Goal: Task Accomplishment & Management: Manage account settings

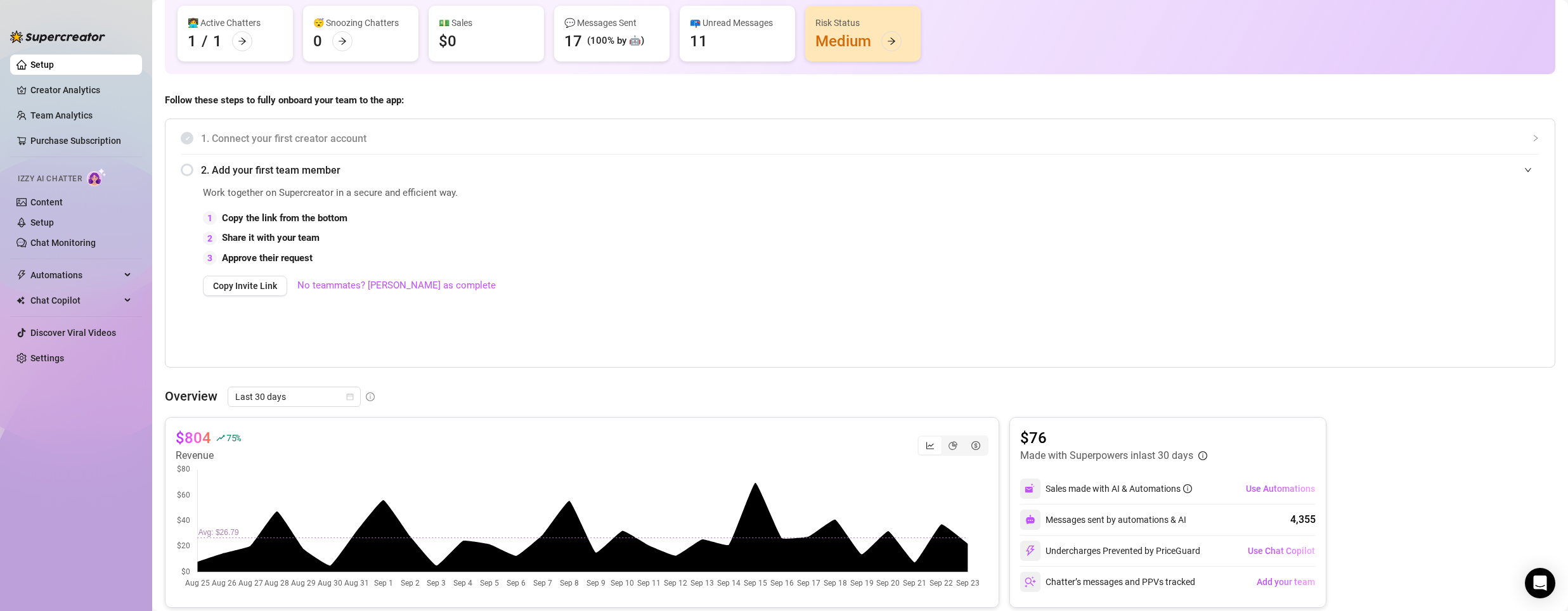
scroll to position [127, 0]
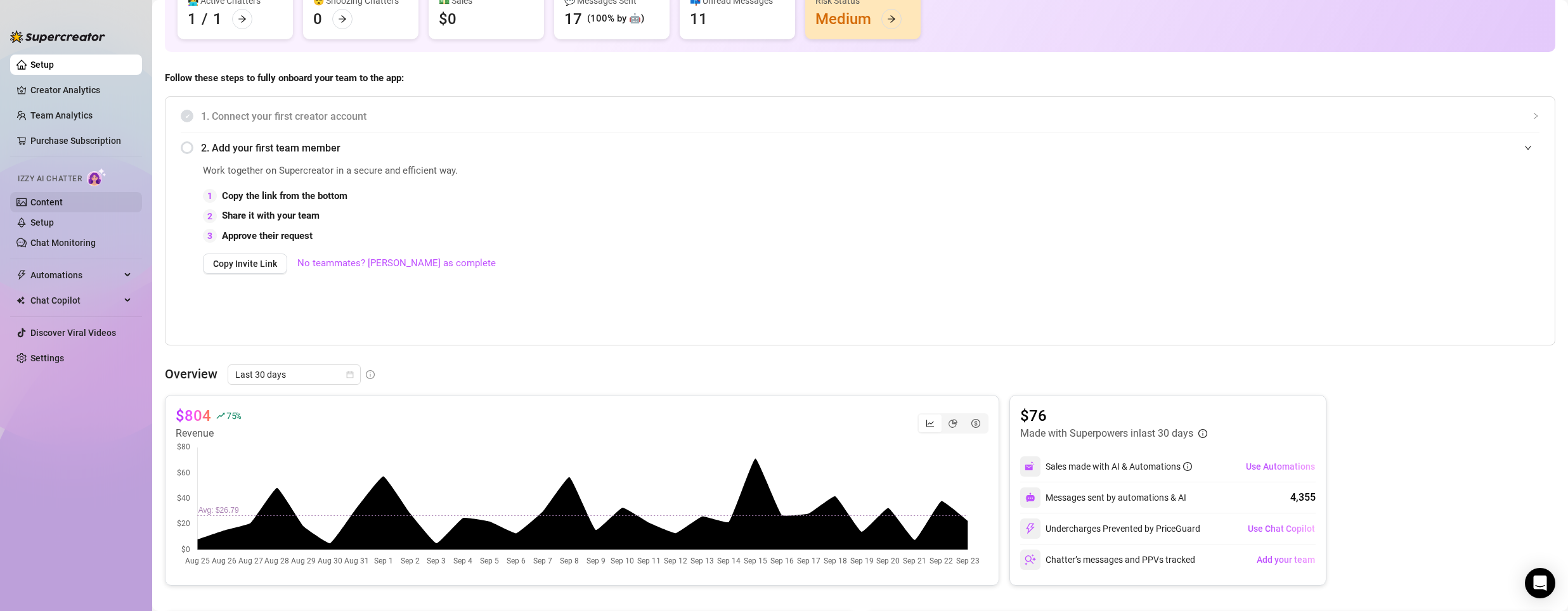
click at [63, 202] on link "Content" at bounding box center [46, 202] width 32 height 10
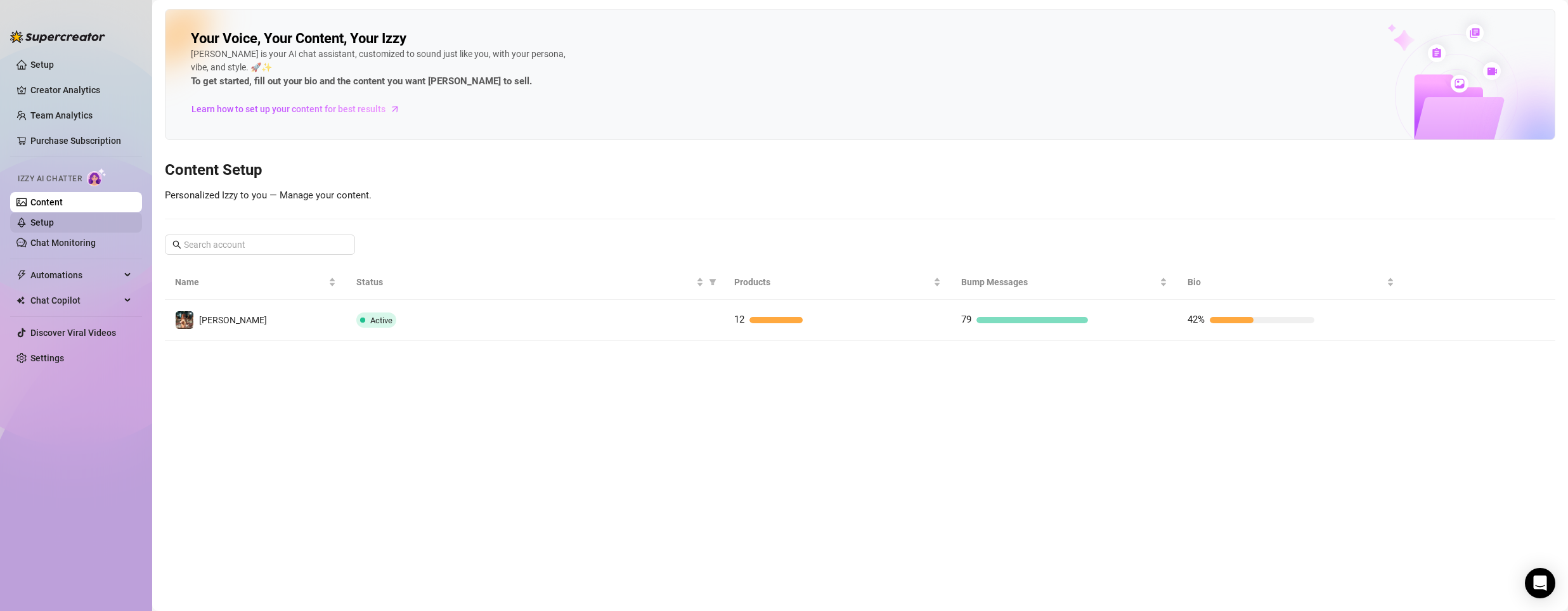
click at [46, 224] on link "Setup" at bounding box center [42, 222] width 24 height 10
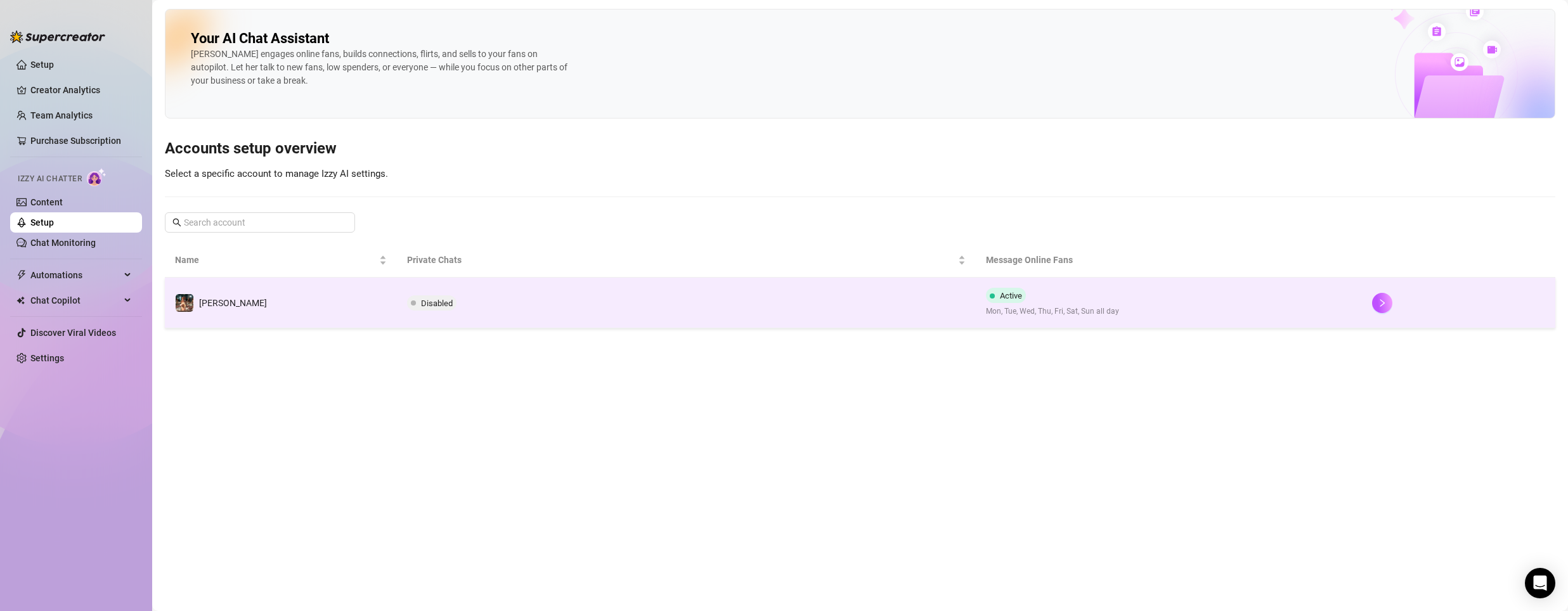
click at [977, 315] on td "Active Mon, Tue, Wed, Thu, Fri, Sat, Sun all day" at bounding box center [1168, 303] width 386 height 51
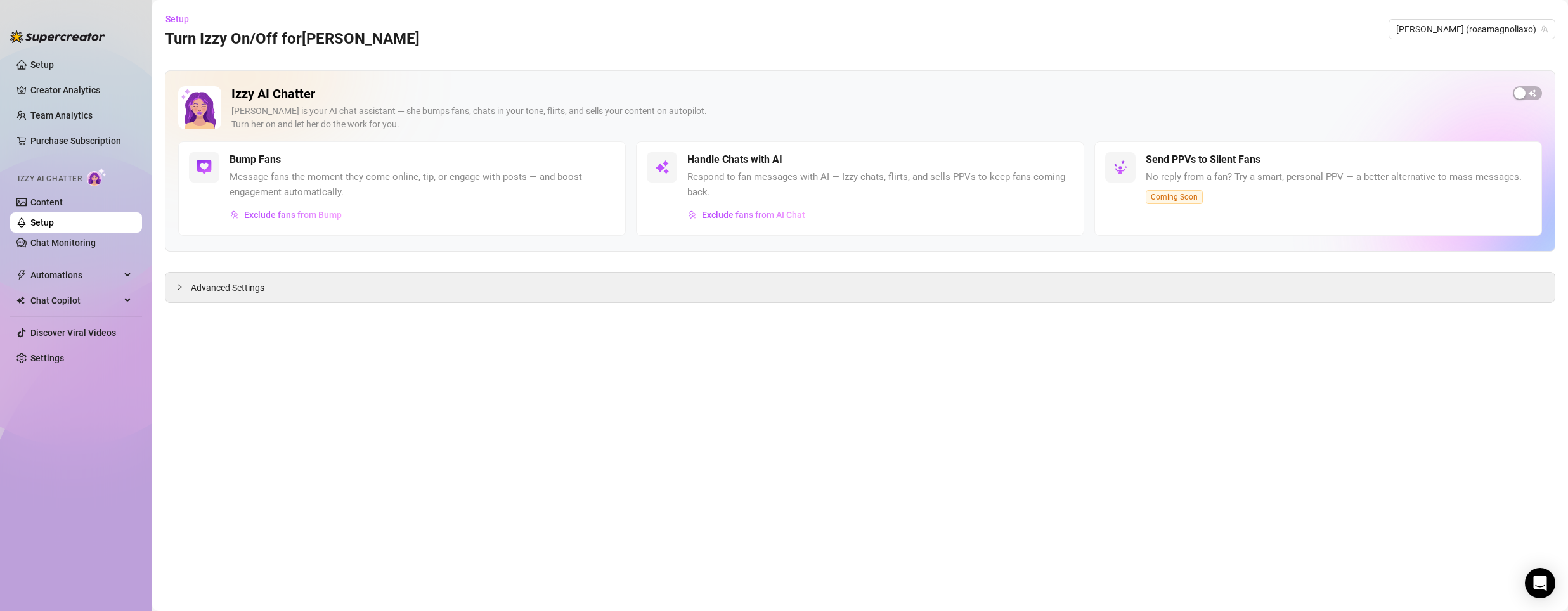
click at [1278, 202] on div "Send PPVs to Silent Fans No reply from a fan? Try a smart, personal PPV — a bet…" at bounding box center [1334, 188] width 376 height 73
click at [1184, 152] on div "Send PPVs to Silent Fans No reply from a fan? Try a smart, personal PPV — a bet…" at bounding box center [1318, 188] width 447 height 94
click at [50, 197] on link "Content" at bounding box center [46, 202] width 32 height 10
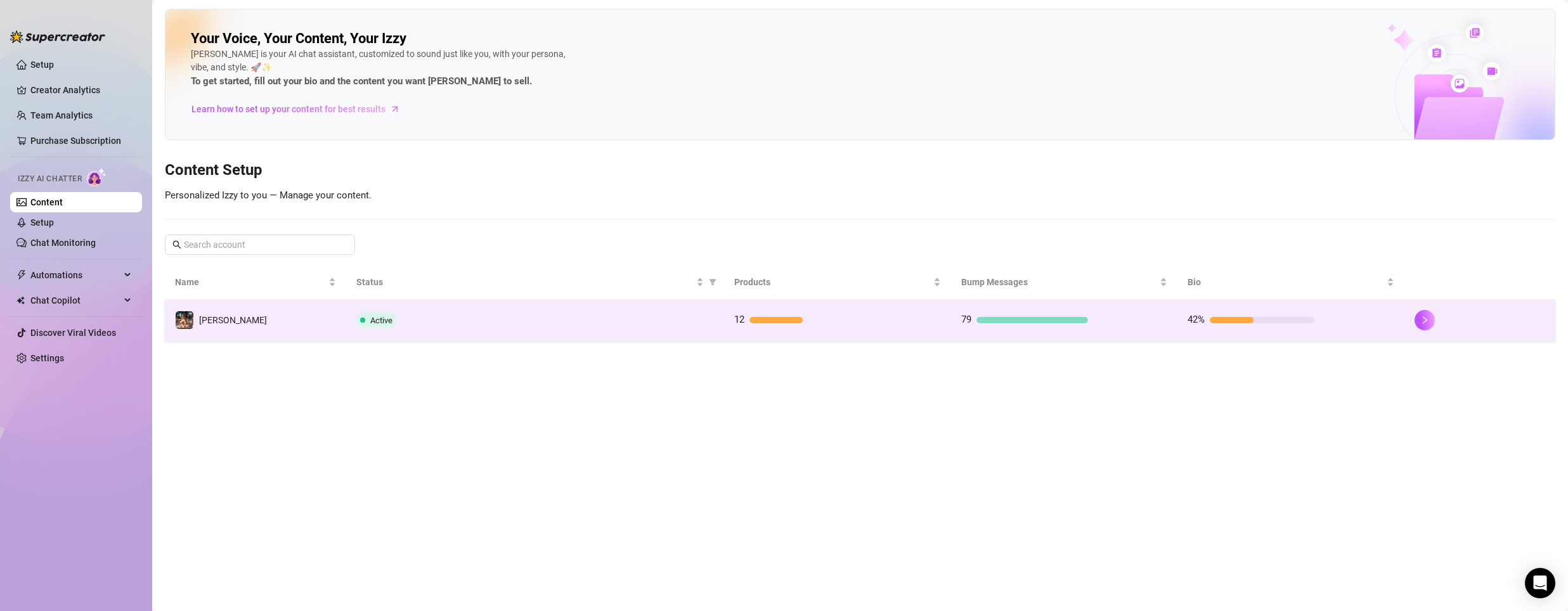
click at [1034, 314] on div "79" at bounding box center [1024, 320] width 127 height 16
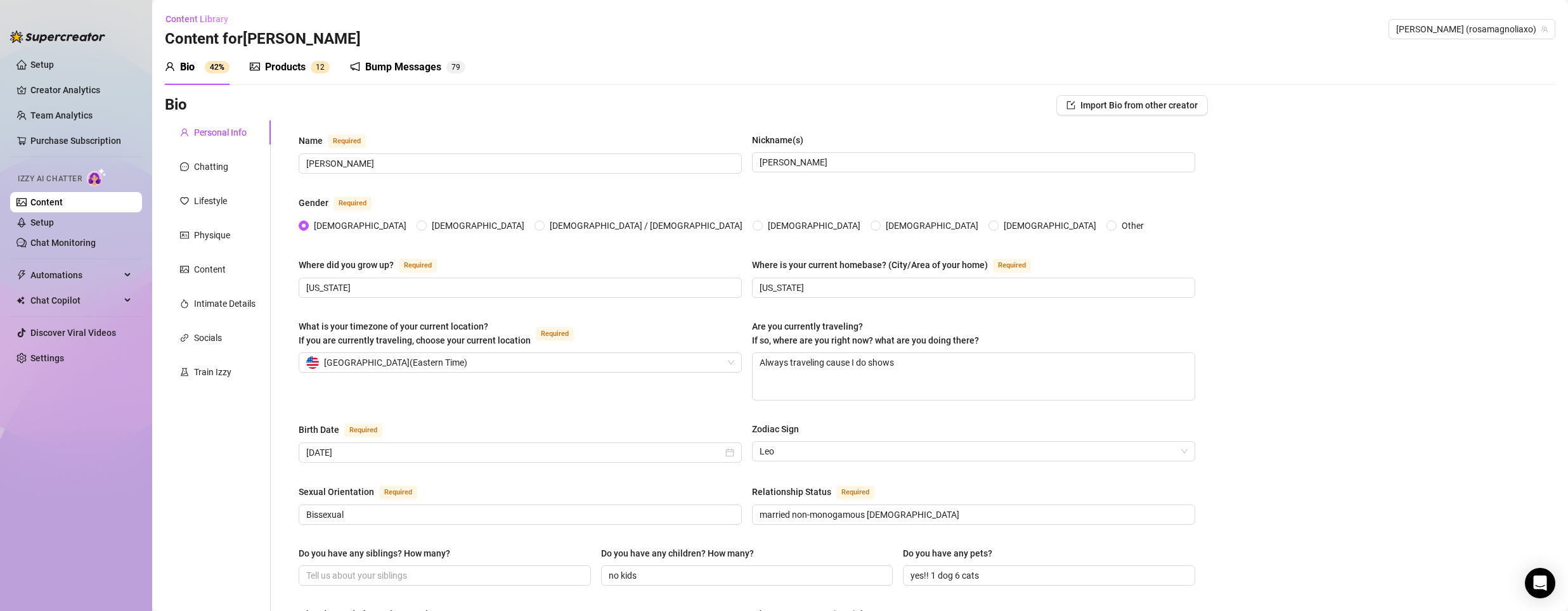
drag, startPoint x: 300, startPoint y: 75, endPoint x: 383, endPoint y: 66, distance: 83.5
click at [300, 74] on div "Products" at bounding box center [286, 67] width 41 height 16
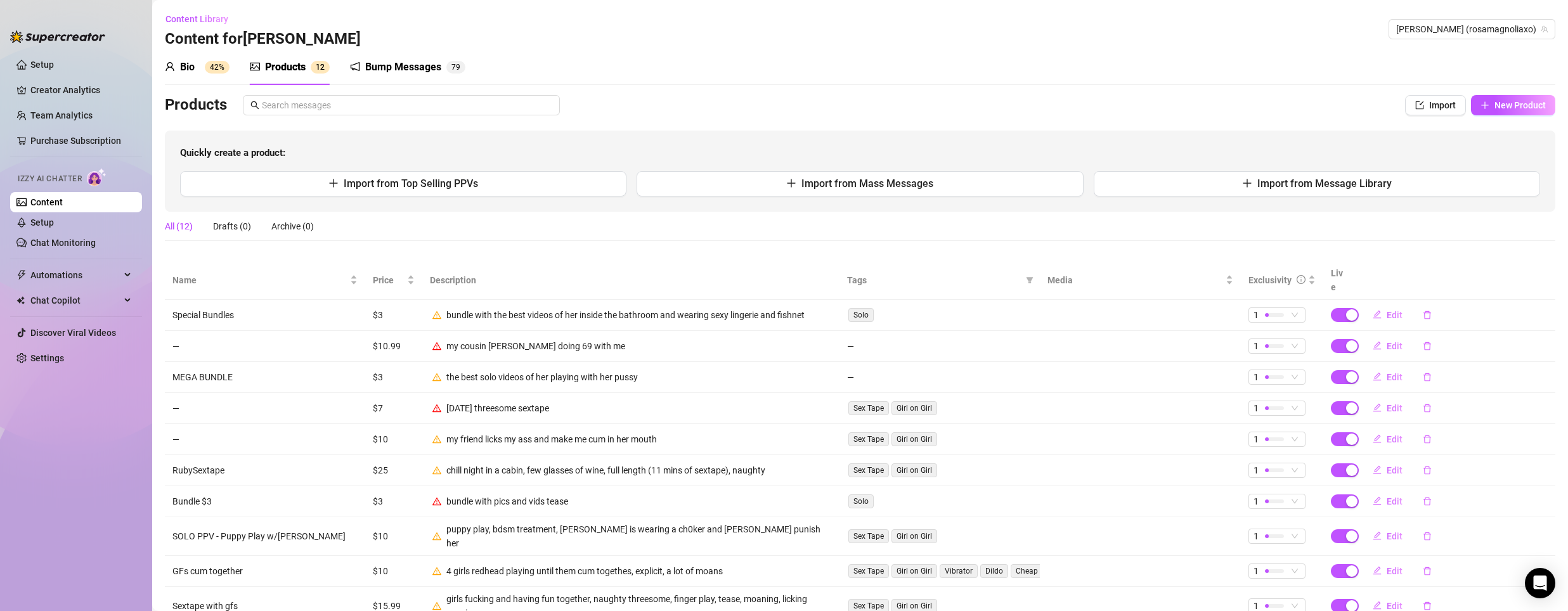
click at [383, 66] on div "Bump Messages" at bounding box center [403, 67] width 76 height 16
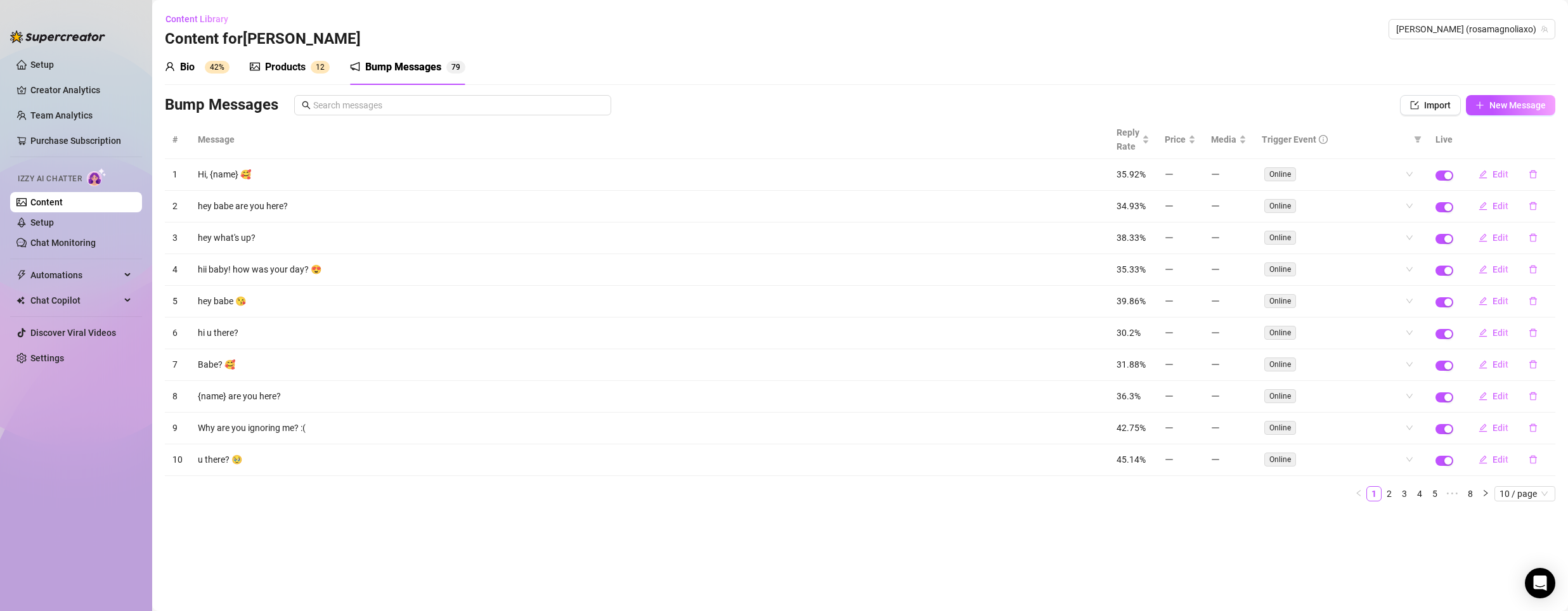
click at [288, 54] on div "Products 1 2" at bounding box center [290, 66] width 80 height 35
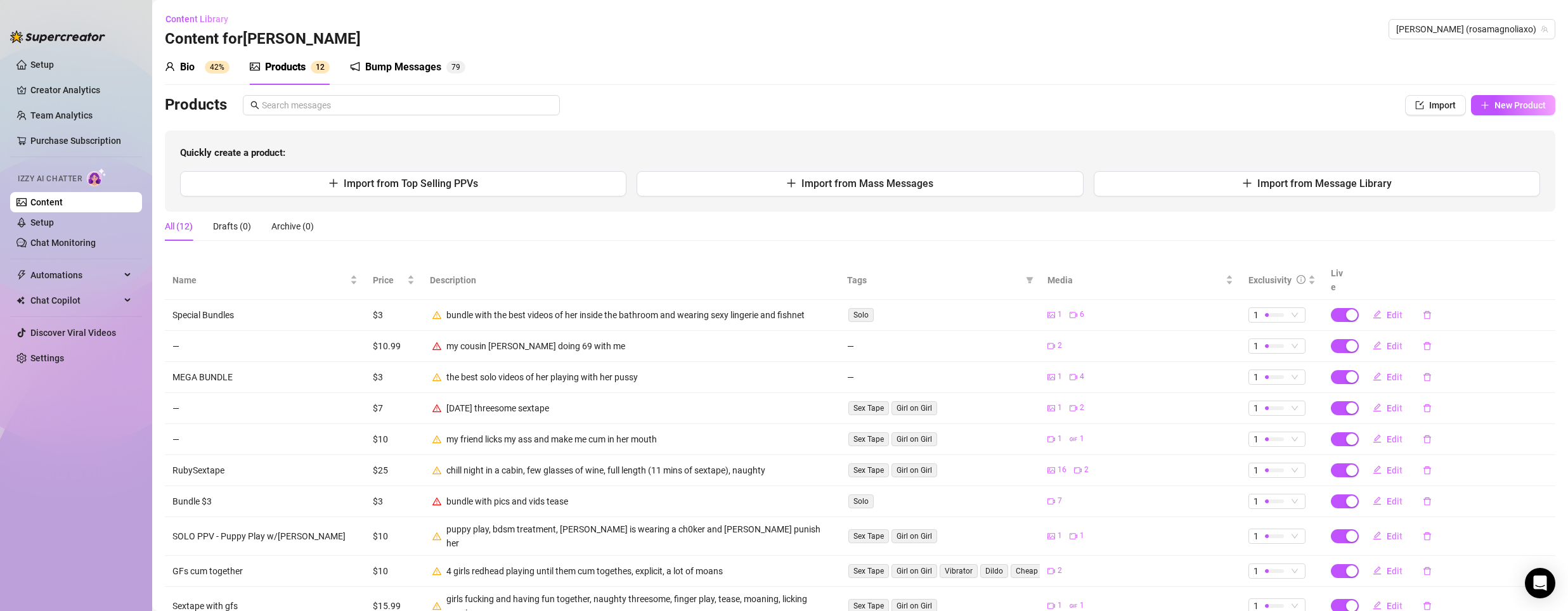
click at [203, 64] on div "Bio 42%" at bounding box center [197, 67] width 65 height 16
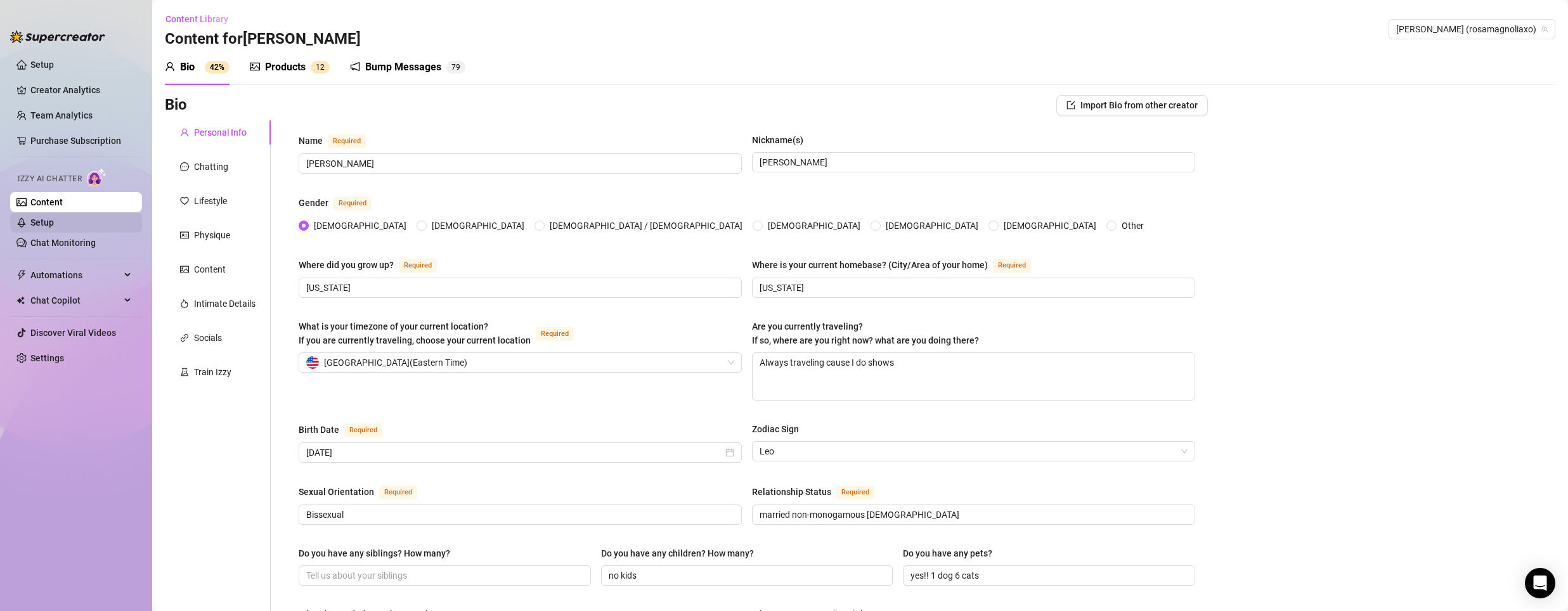
click at [54, 228] on link "Setup" at bounding box center [42, 222] width 24 height 10
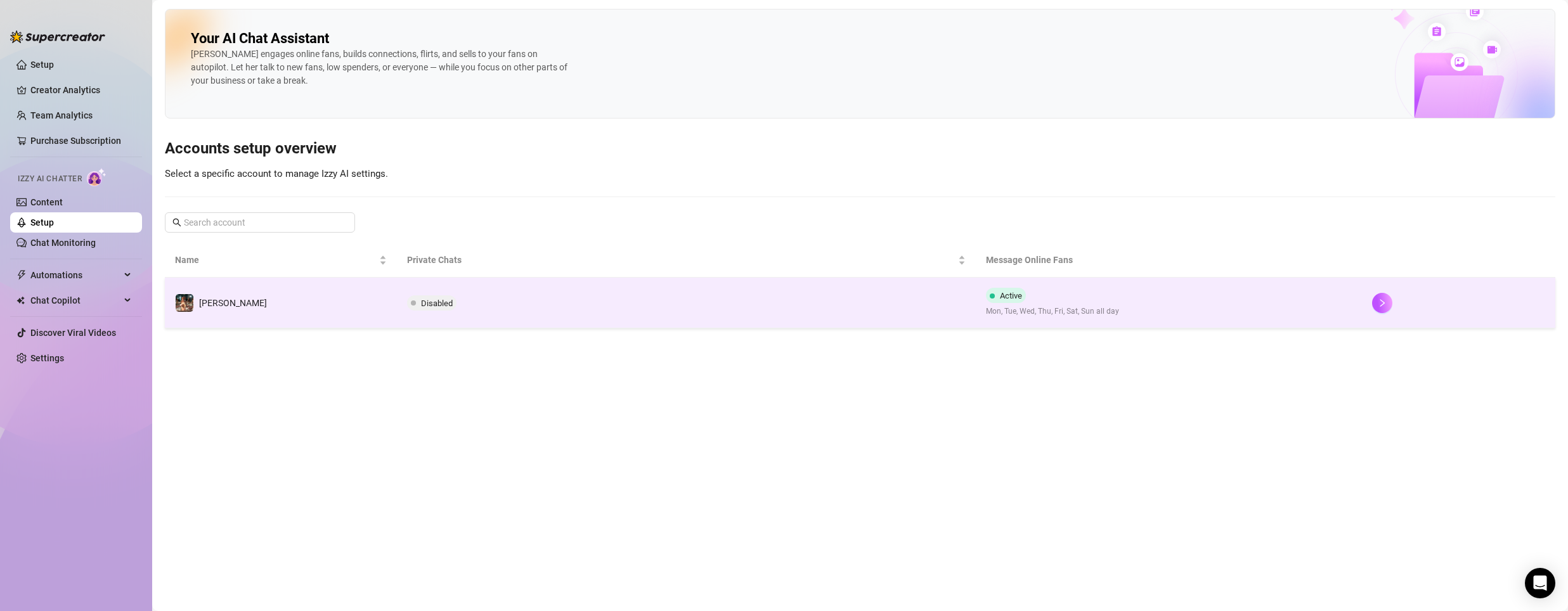
click at [281, 299] on td "[PERSON_NAME]" at bounding box center [280, 303] width 232 height 51
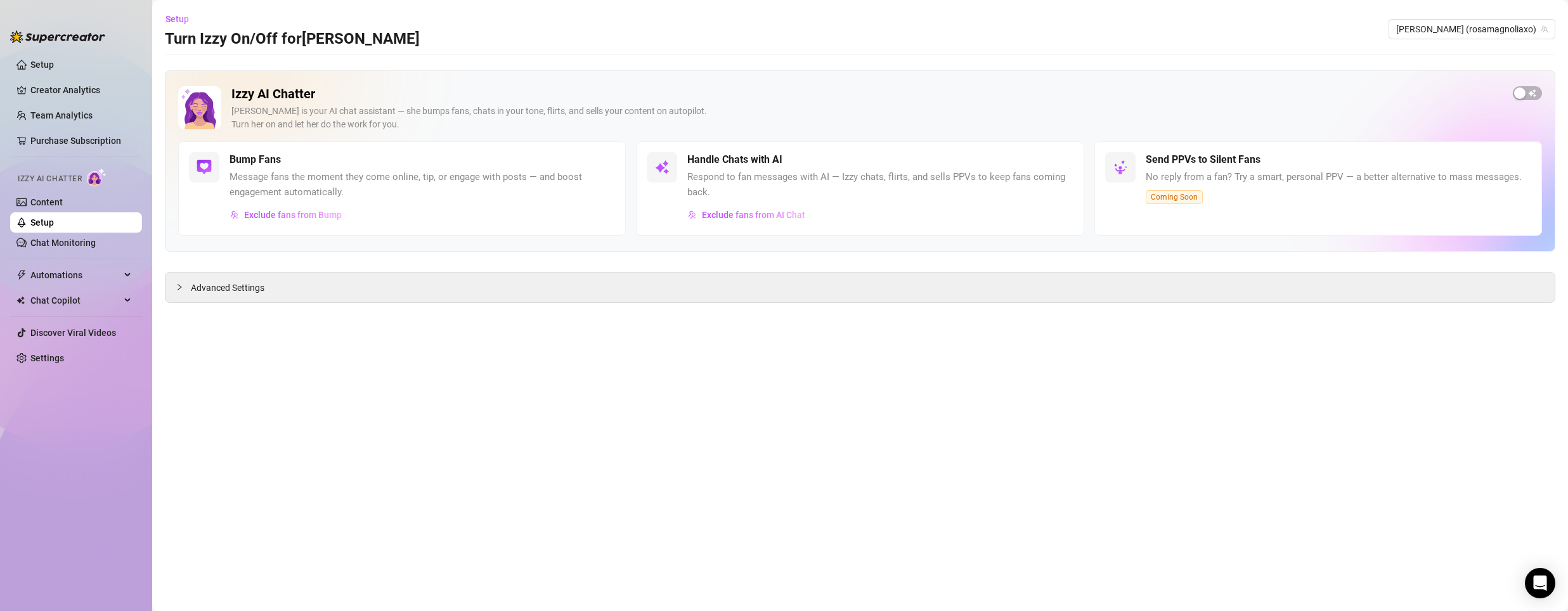
click at [427, 165] on div "Bump Fans" at bounding box center [422, 160] width 386 height 16
click at [301, 214] on span "Exclude fans from Bump" at bounding box center [292, 215] width 97 height 10
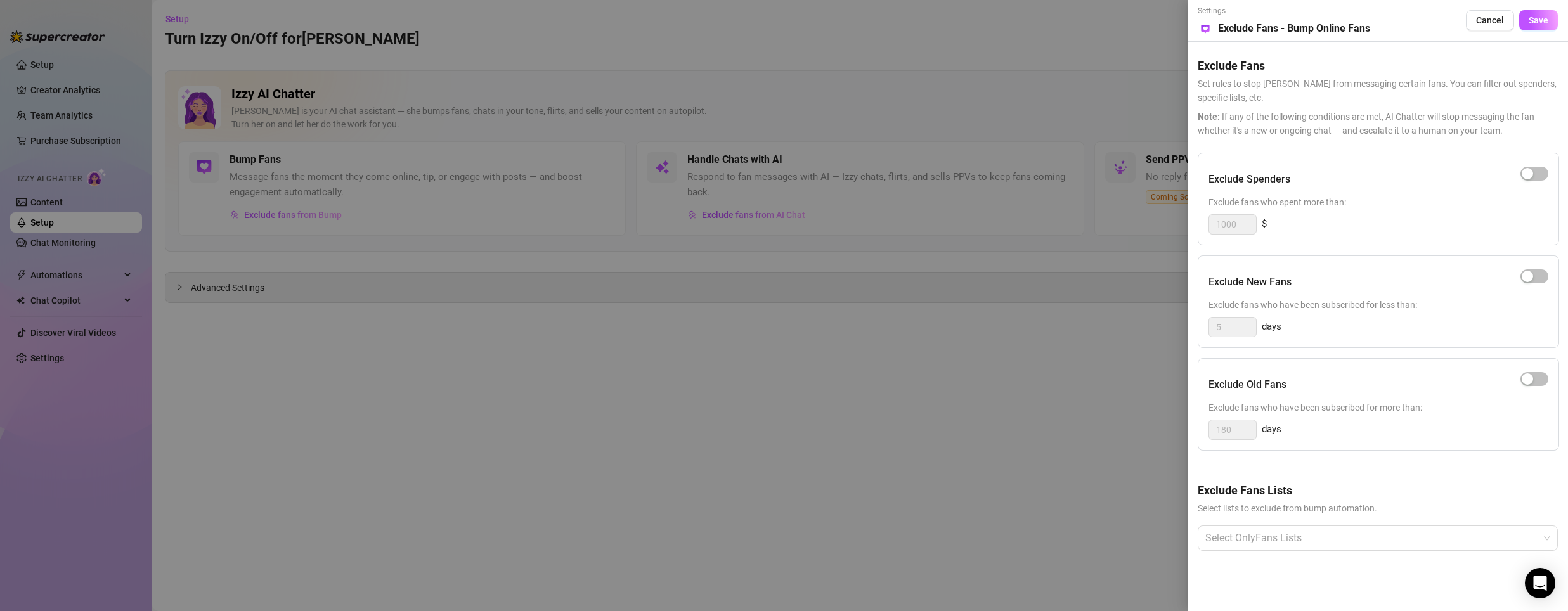
click at [768, 260] on div at bounding box center [784, 306] width 1568 height 611
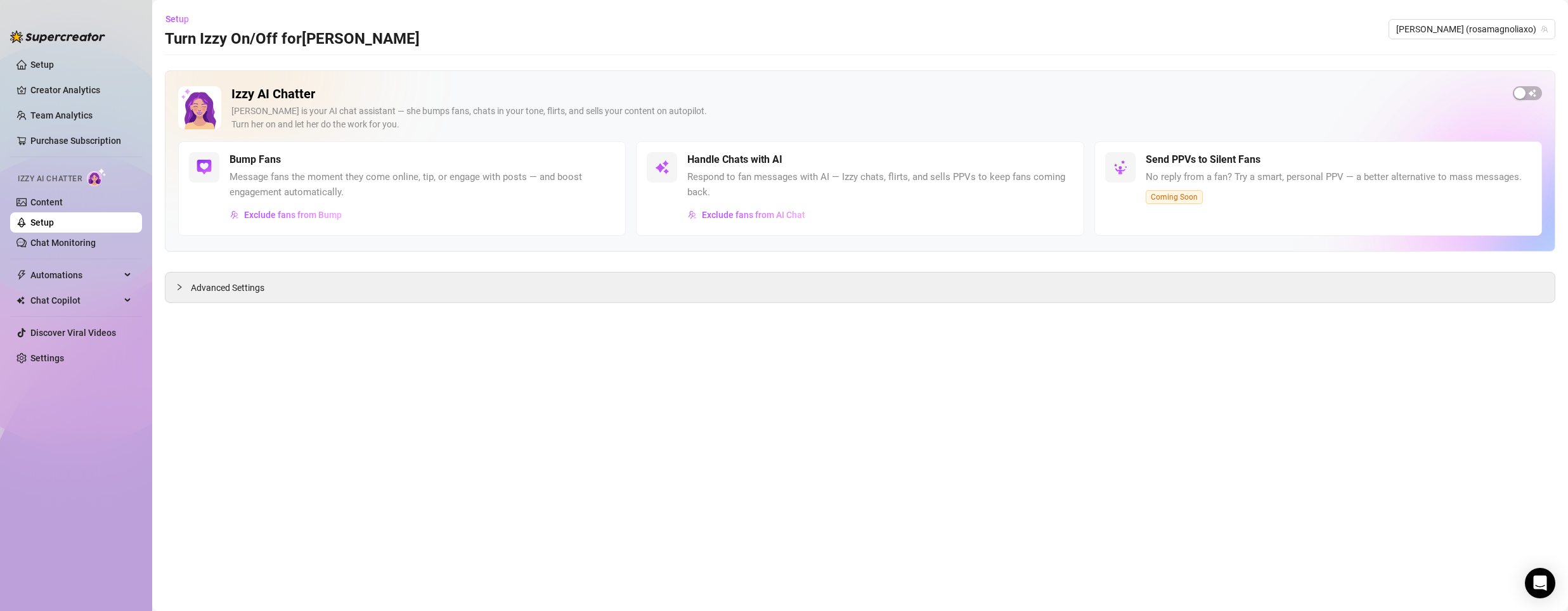
click at [405, 126] on div "[PERSON_NAME] is your AI chat assistant — she bumps fans, chats in your tone, f…" at bounding box center [868, 118] width 1271 height 27
drag, startPoint x: 405, startPoint y: 126, endPoint x: 422, endPoint y: 128, distance: 17.1
click at [406, 126] on div "[PERSON_NAME] is your AI chat assistant — she bumps fans, chats in your tone, f…" at bounding box center [868, 118] width 1271 height 27
click at [1529, 89] on span "button" at bounding box center [1528, 93] width 29 height 14
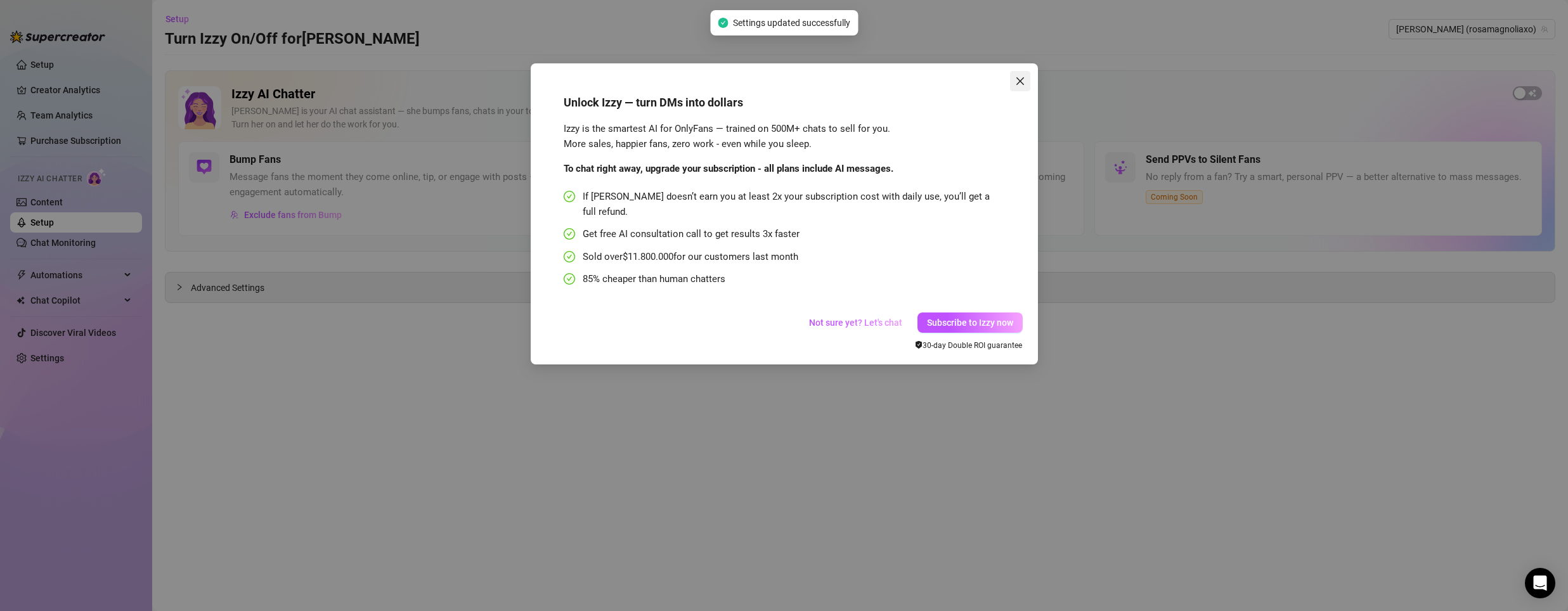
click at [1026, 80] on span "Close" at bounding box center [1020, 81] width 20 height 10
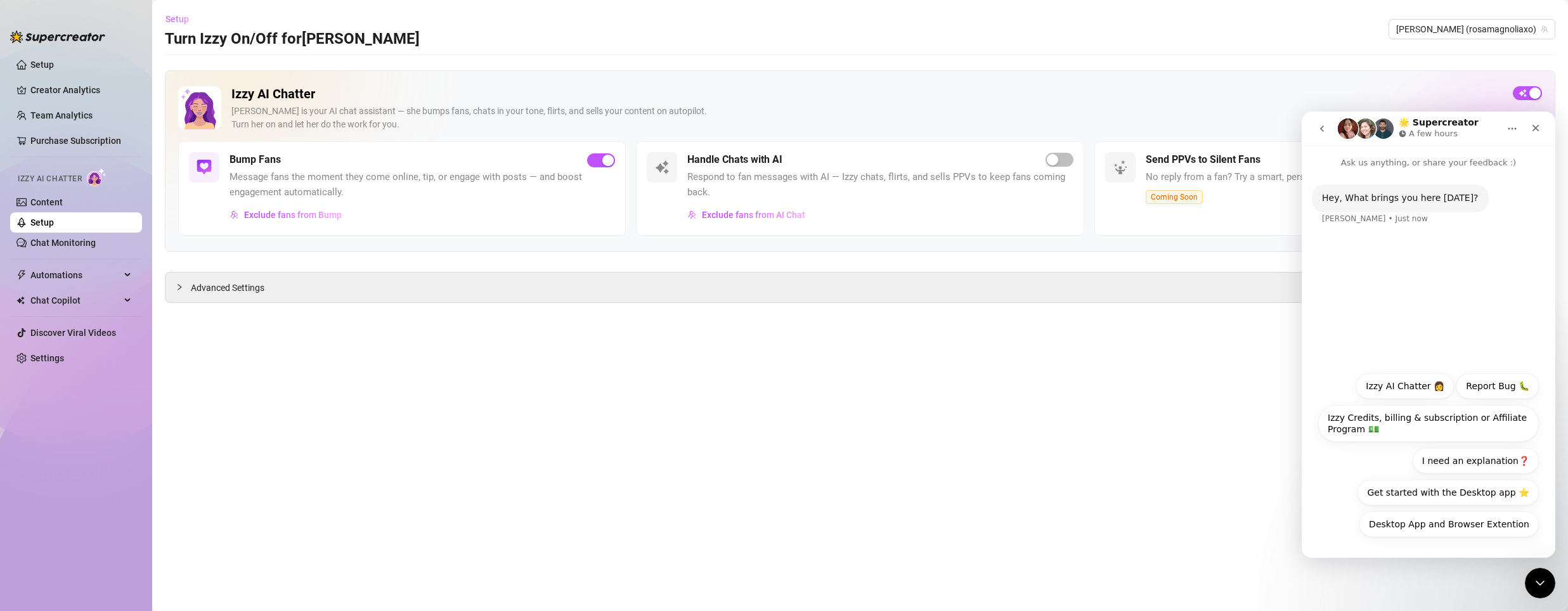
click at [177, 16] on span "Setup" at bounding box center [177, 19] width 24 height 10
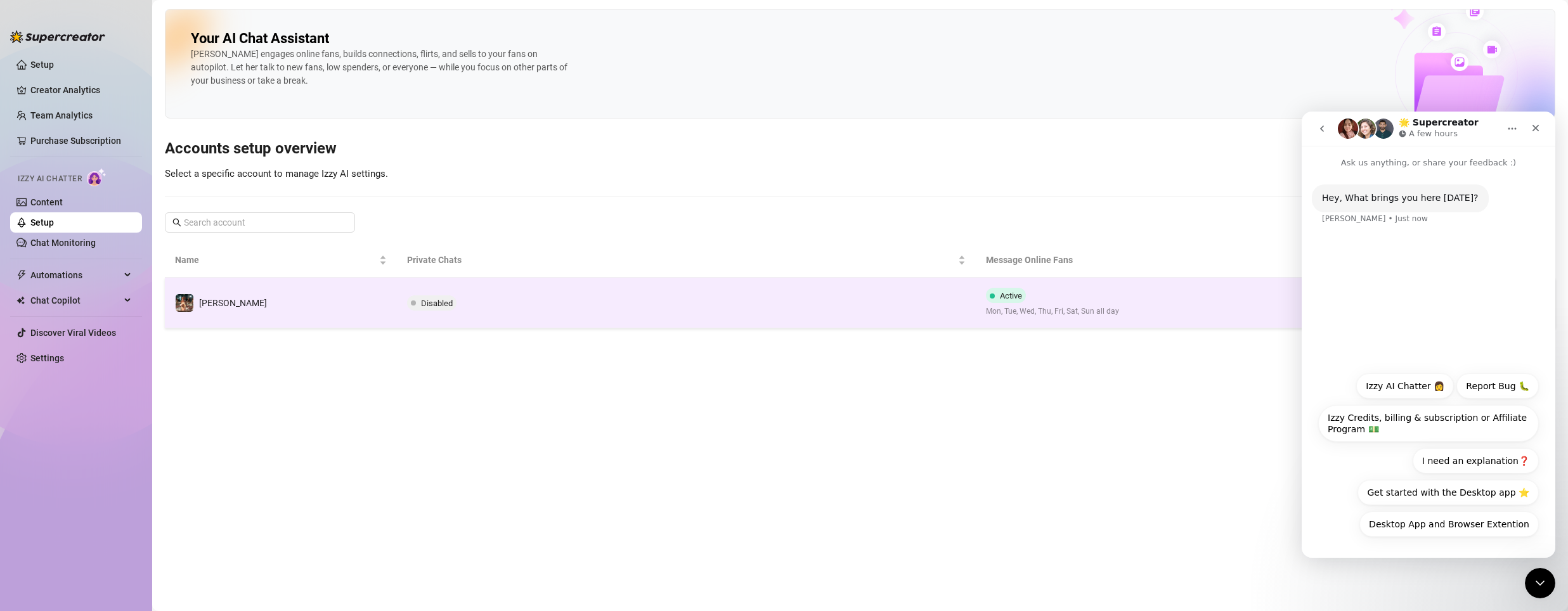
click at [492, 287] on td "Disabled" at bounding box center [687, 303] width 579 height 51
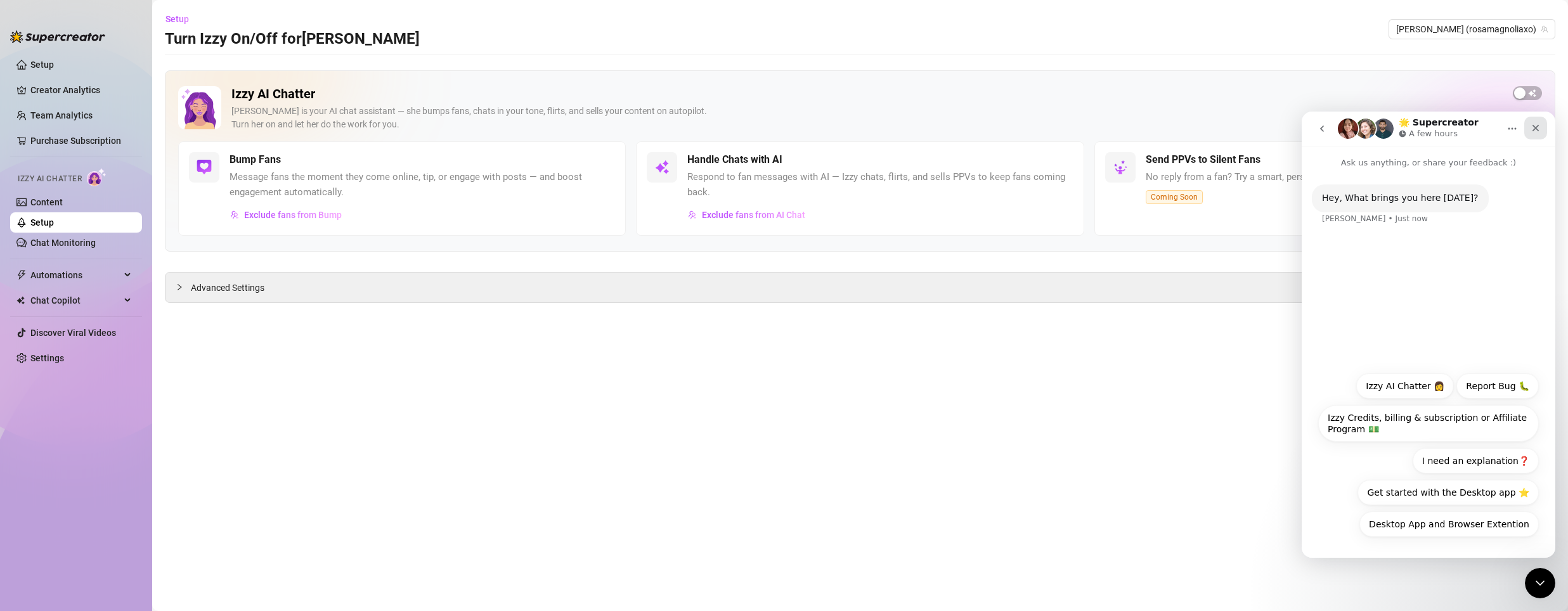
click at [1538, 129] on icon "Close" at bounding box center [1536, 128] width 7 height 7
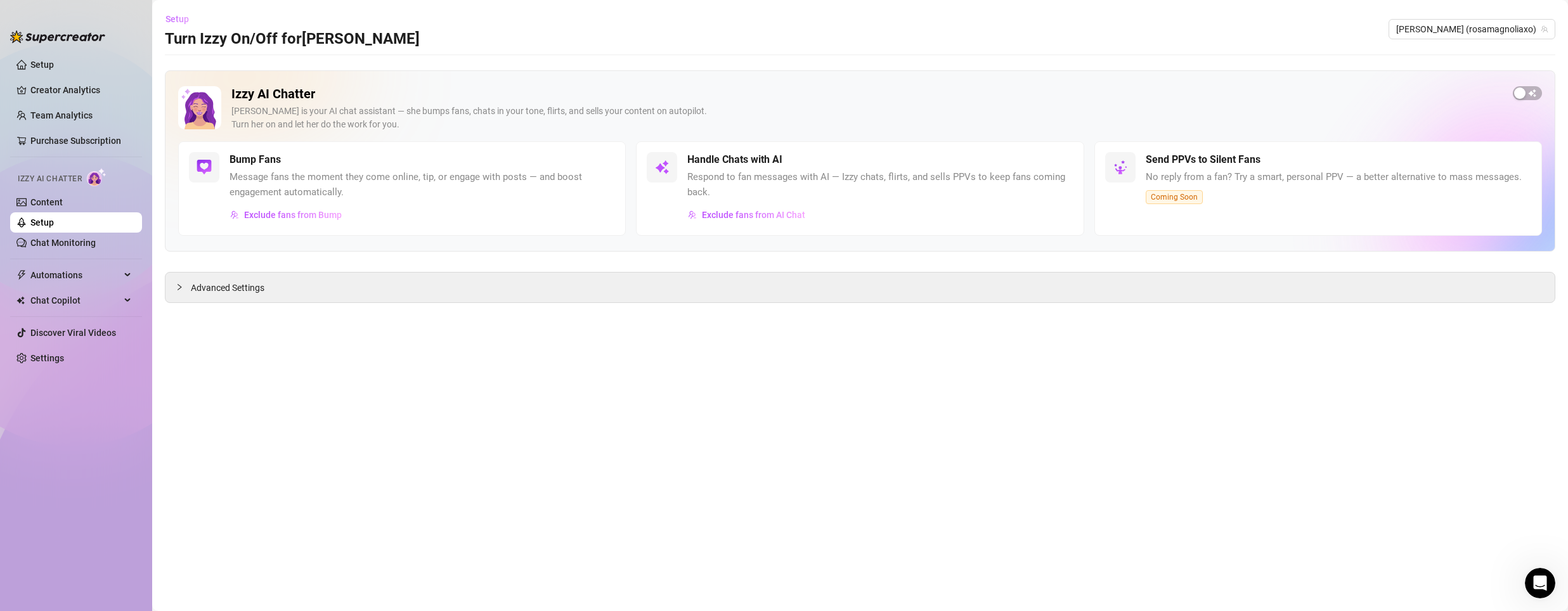
drag, startPoint x: 165, startPoint y: 20, endPoint x: 172, endPoint y: 18, distance: 7.3
click at [172, 18] on span "Setup" at bounding box center [177, 19] width 24 height 10
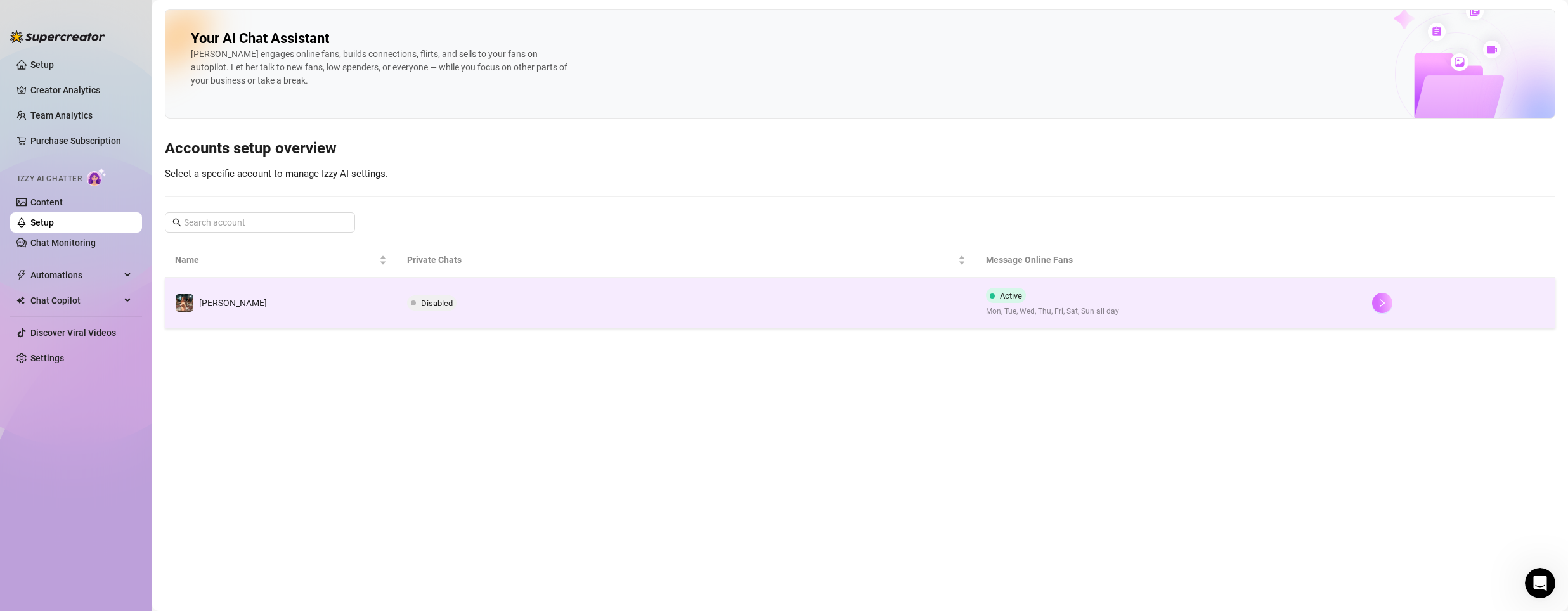
click at [1379, 295] on button "button" at bounding box center [1382, 303] width 20 height 20
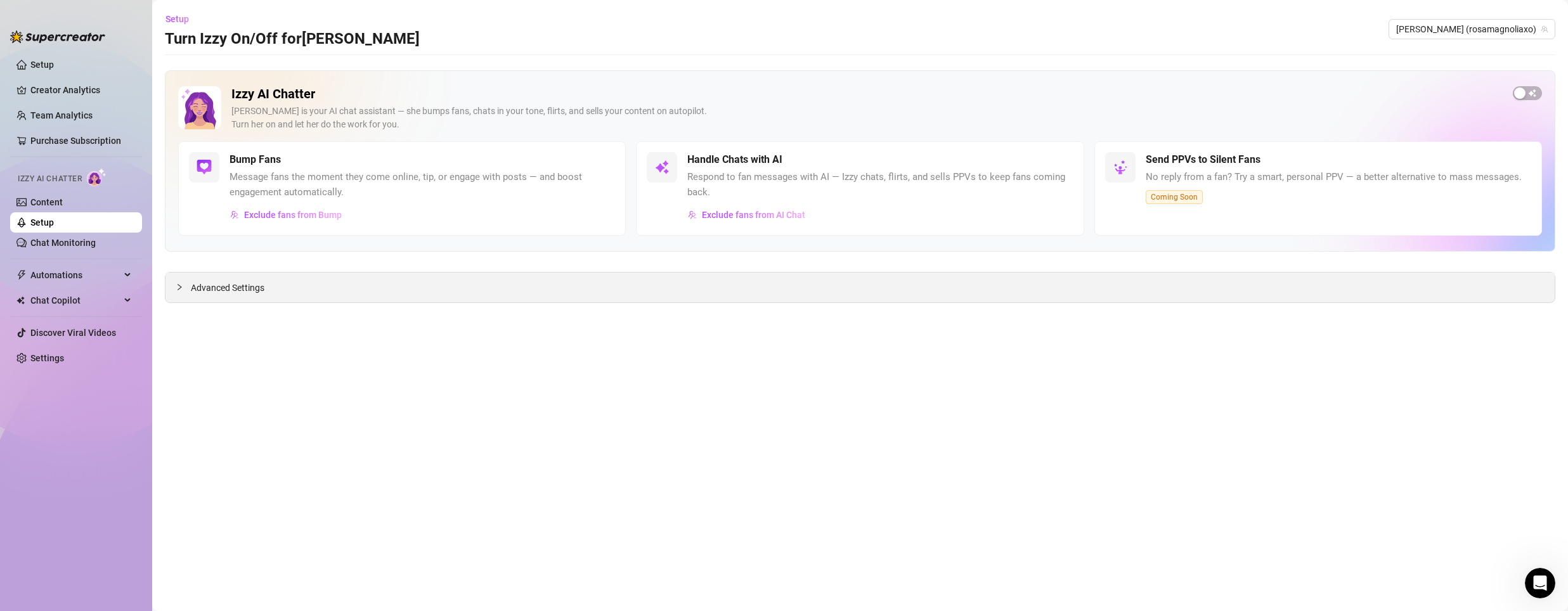
drag, startPoint x: 1006, startPoint y: 280, endPoint x: 902, endPoint y: 295, distance: 105.1
click at [1003, 282] on div "Advanced Settings" at bounding box center [860, 287] width 1389 height 29
click at [190, 285] on div at bounding box center [183, 287] width 16 height 14
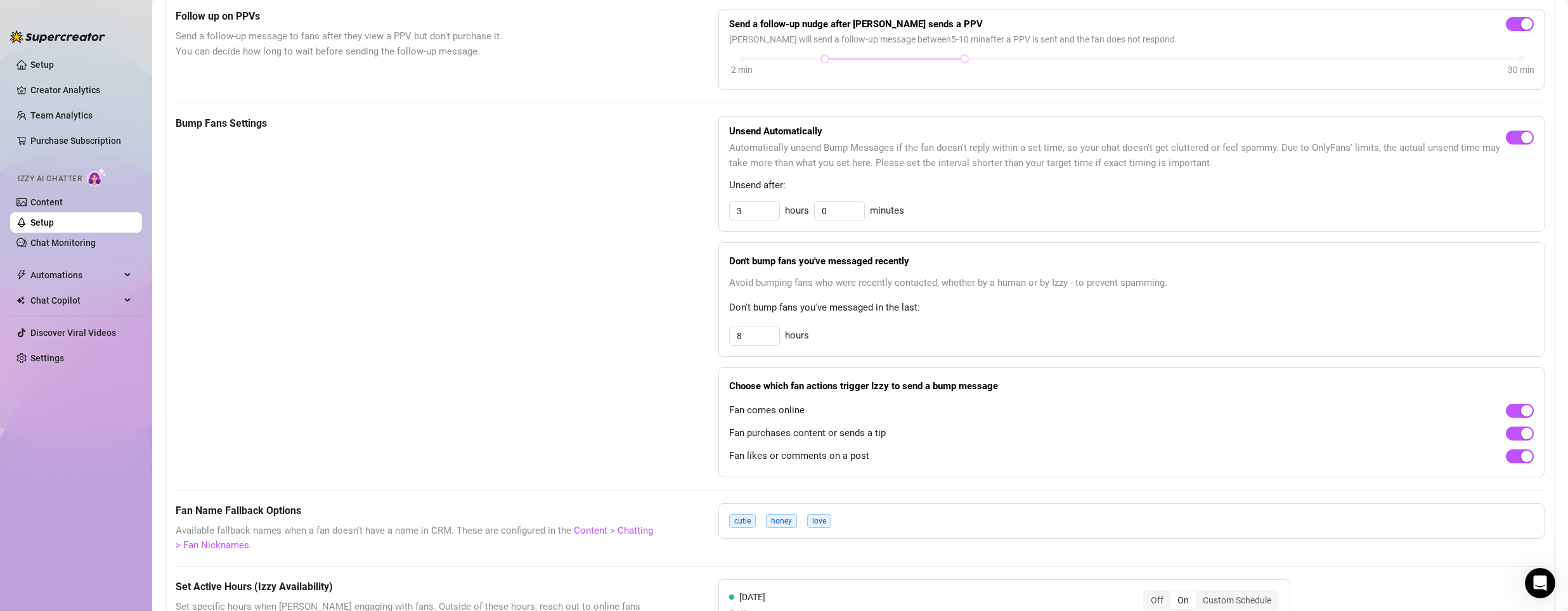
scroll to position [507, 0]
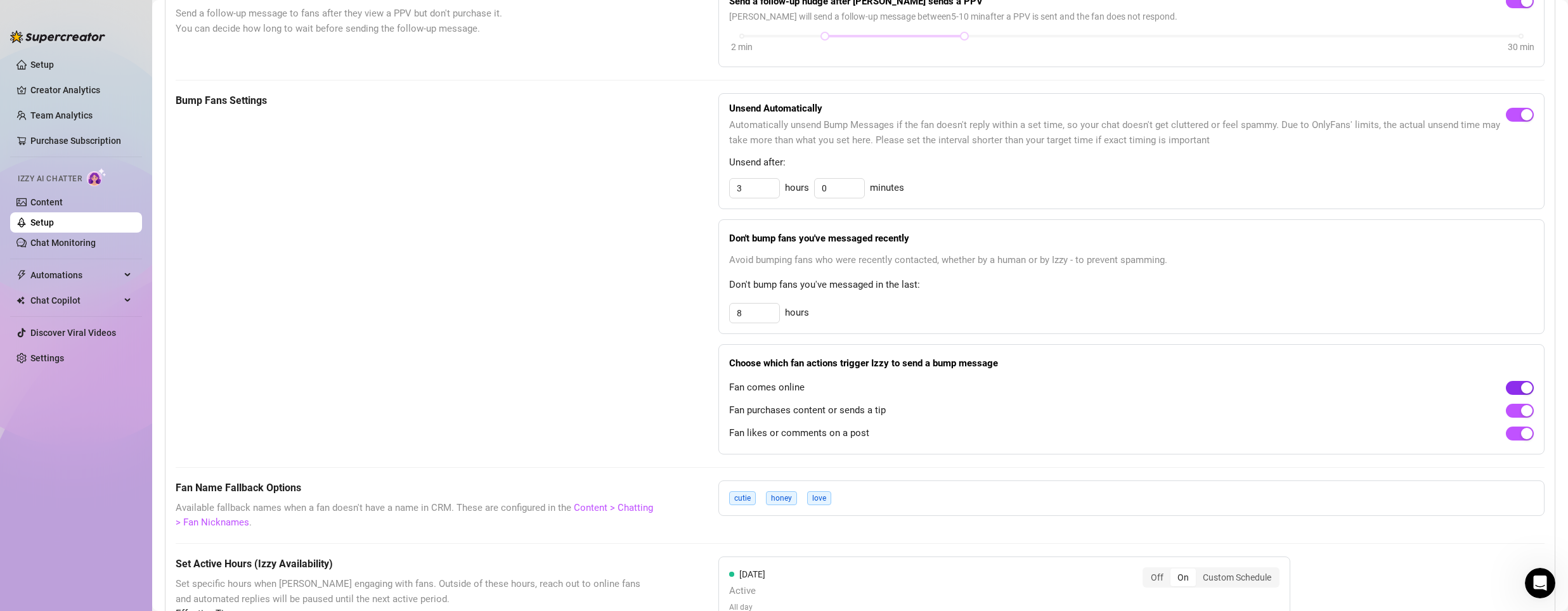
click at [1521, 386] on div "button" at bounding box center [1527, 388] width 11 height 11
click at [1510, 410] on button "button" at bounding box center [1520, 410] width 28 height 14
click at [1507, 433] on span "button" at bounding box center [1520, 433] width 28 height 14
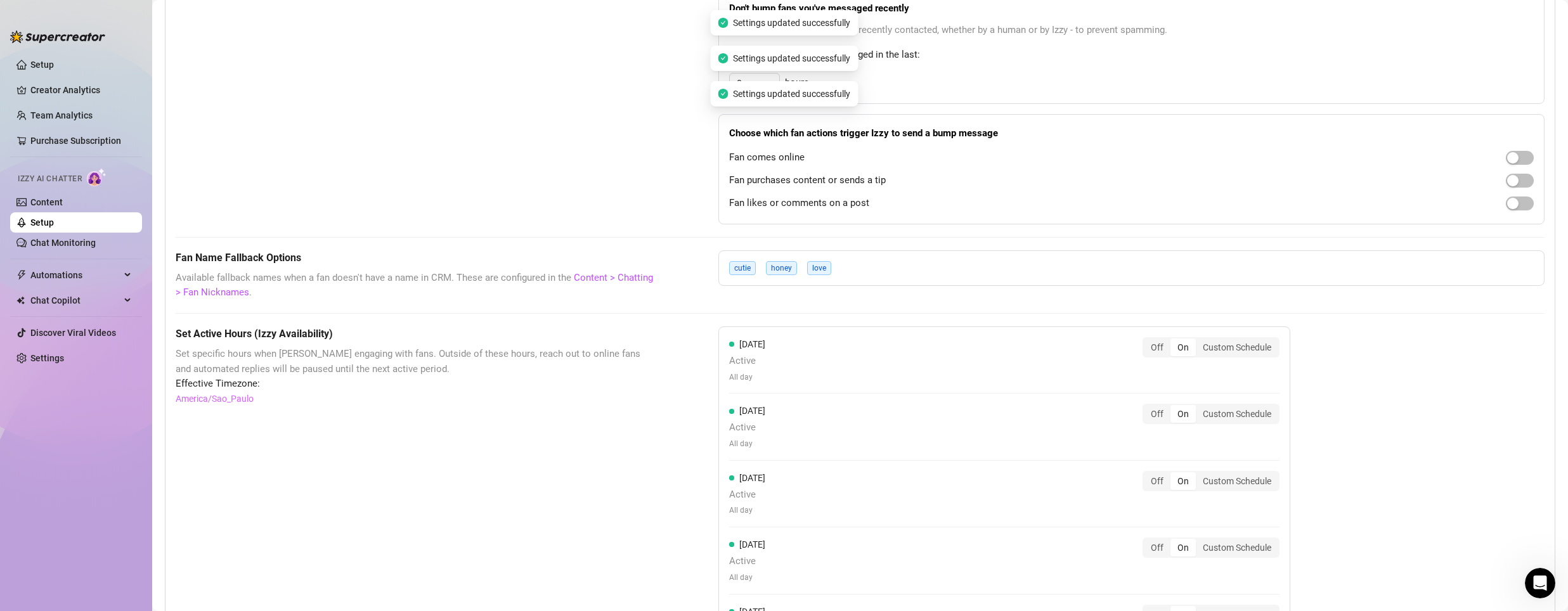
scroll to position [824, 0]
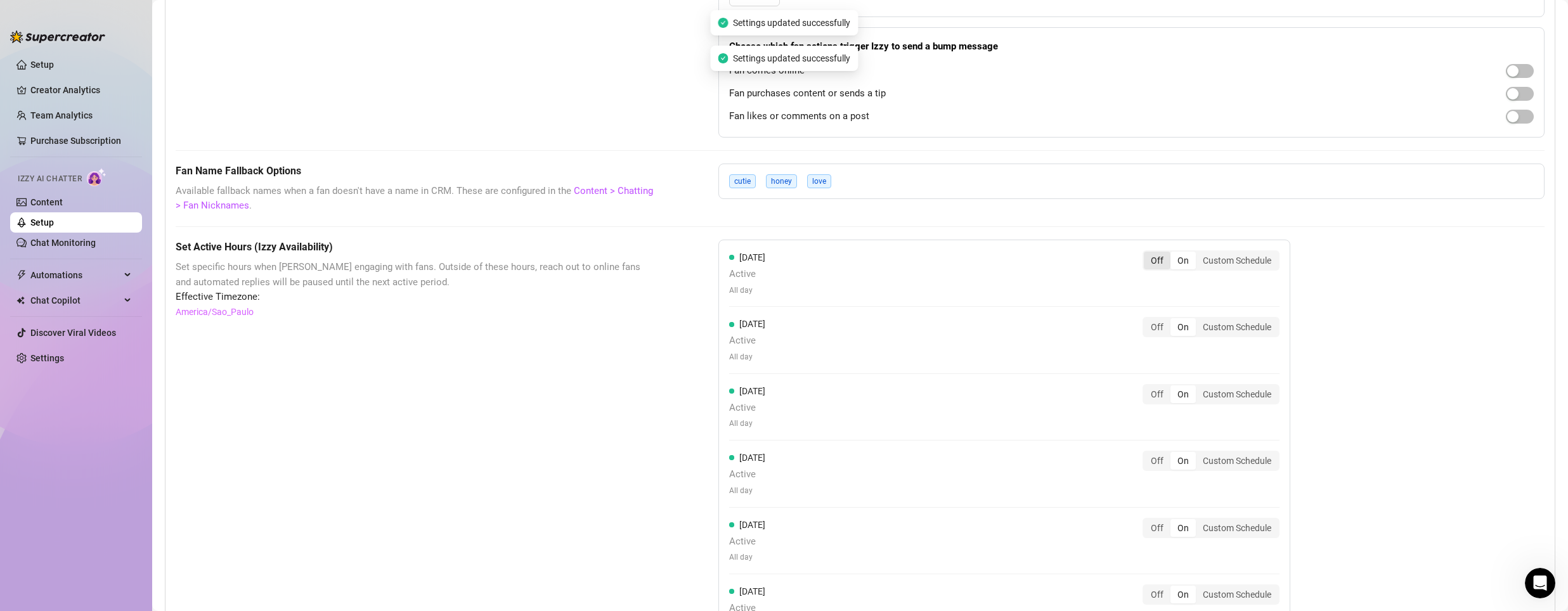
click at [1158, 263] on div "Off" at bounding box center [1157, 260] width 27 height 18
click at [1147, 254] on input "Off" at bounding box center [1147, 254] width 0 height 0
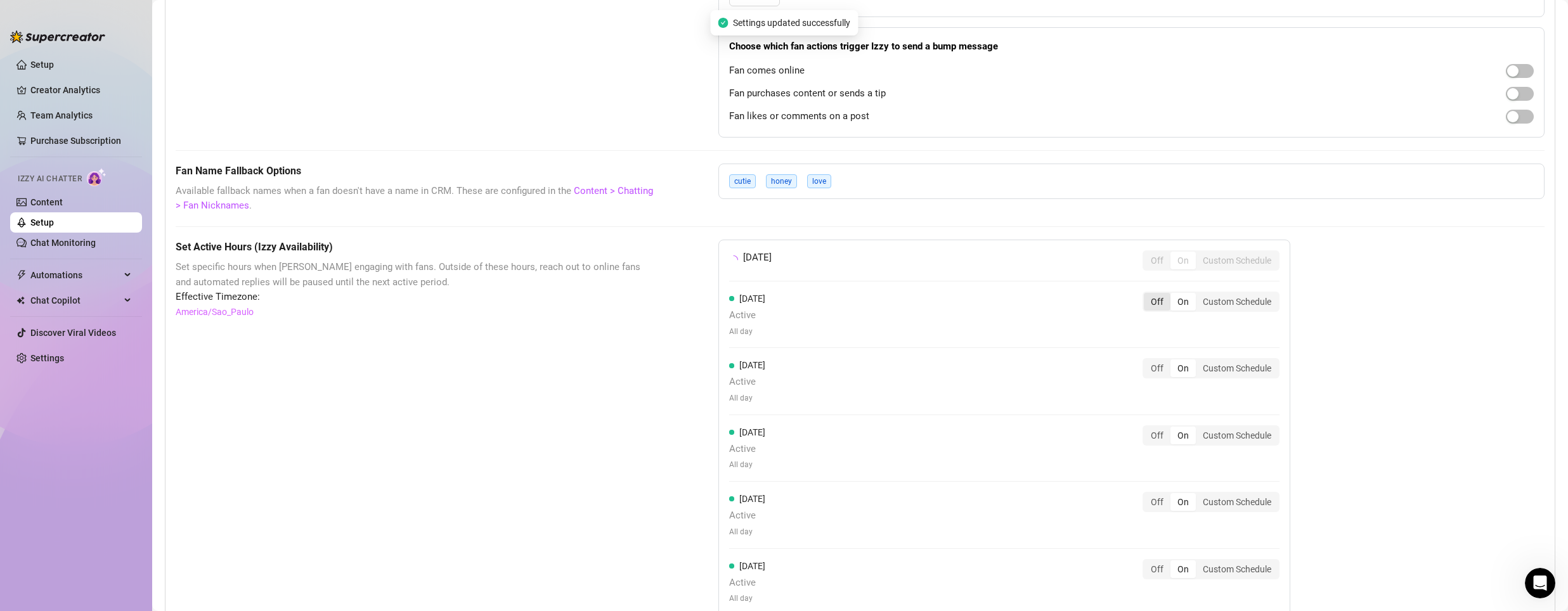
click at [1161, 303] on div "Off" at bounding box center [1157, 302] width 27 height 18
click at [1147, 295] on input "Off" at bounding box center [1147, 295] width 0 height 0
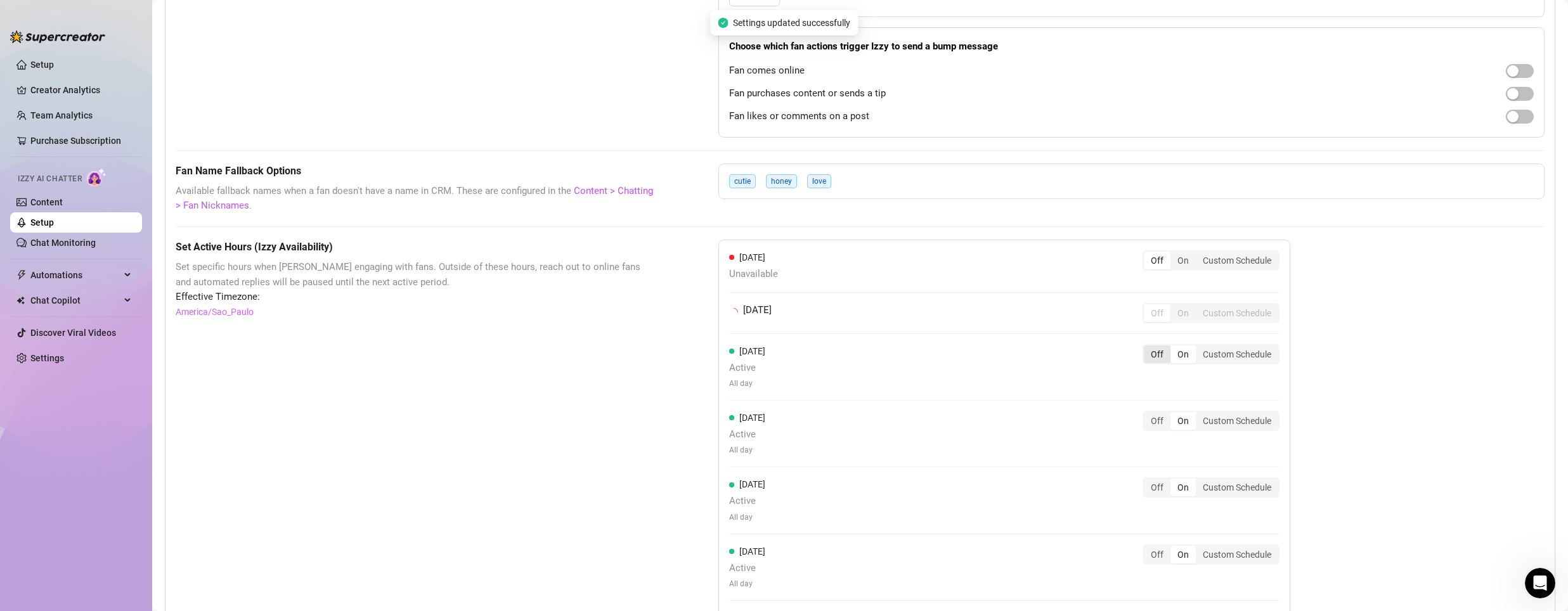
drag, startPoint x: 1154, startPoint y: 335, endPoint x: 1162, endPoint y: 350, distance: 17.0
click at [1154, 335] on div "[DATE] Unavailable Off On Custom Schedule [DATE] Off On Custom Schedule [DATE] …" at bounding box center [1004, 459] width 572 height 439
click at [1162, 351] on div "Off" at bounding box center [1157, 355] width 27 height 18
click at [1147, 347] on input "Off" at bounding box center [1147, 347] width 0 height 0
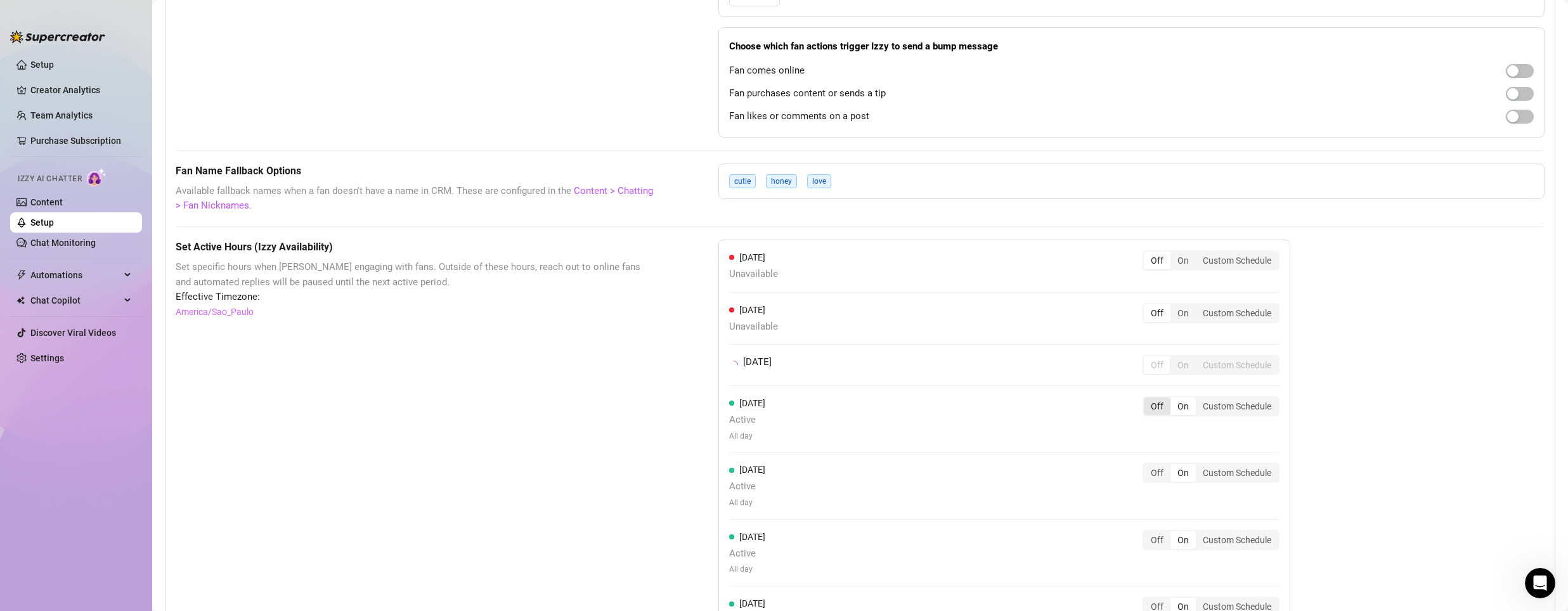
click at [1158, 411] on div "Off" at bounding box center [1157, 406] width 27 height 18
click at [1147, 400] on input "Off" at bounding box center [1147, 400] width 0 height 0
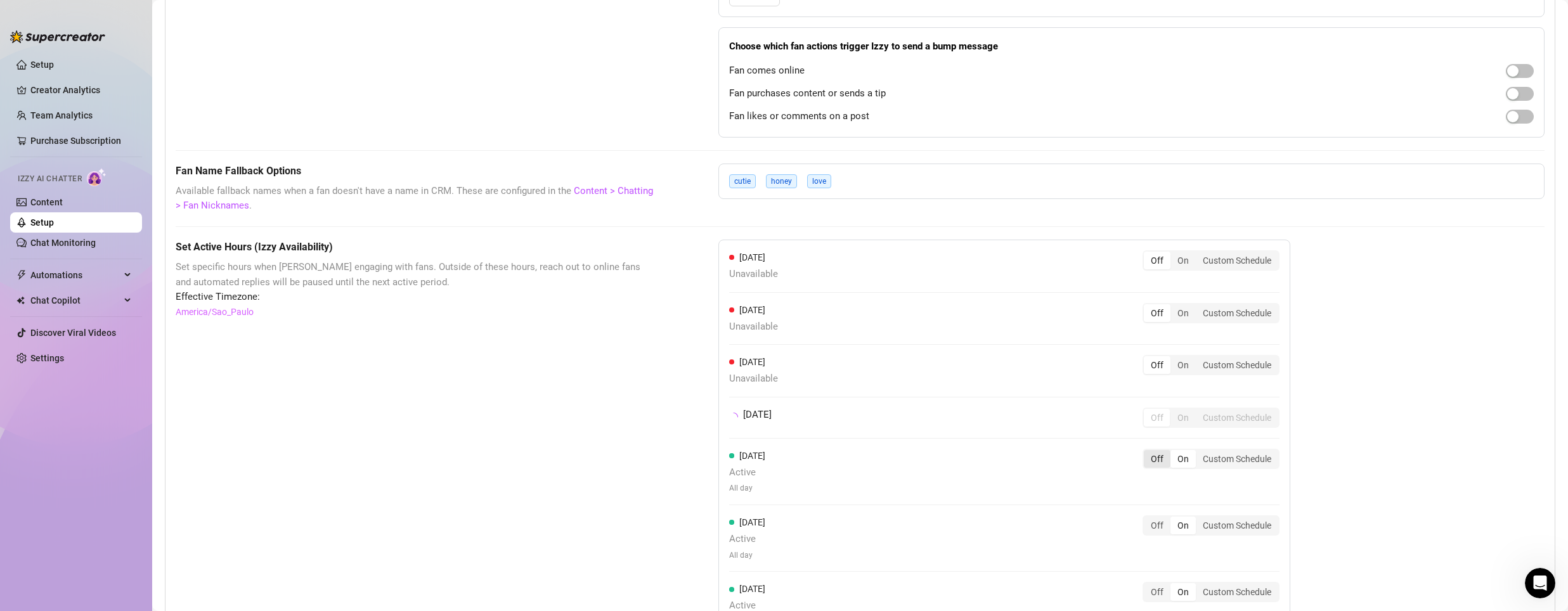
click at [1157, 456] on div "Off" at bounding box center [1157, 459] width 27 height 18
click at [1147, 452] on input "Off" at bounding box center [1147, 452] width 0 height 0
click at [1157, 508] on div "Off" at bounding box center [1157, 511] width 27 height 18
click at [1147, 504] on input "Off" at bounding box center [1147, 504] width 0 height 0
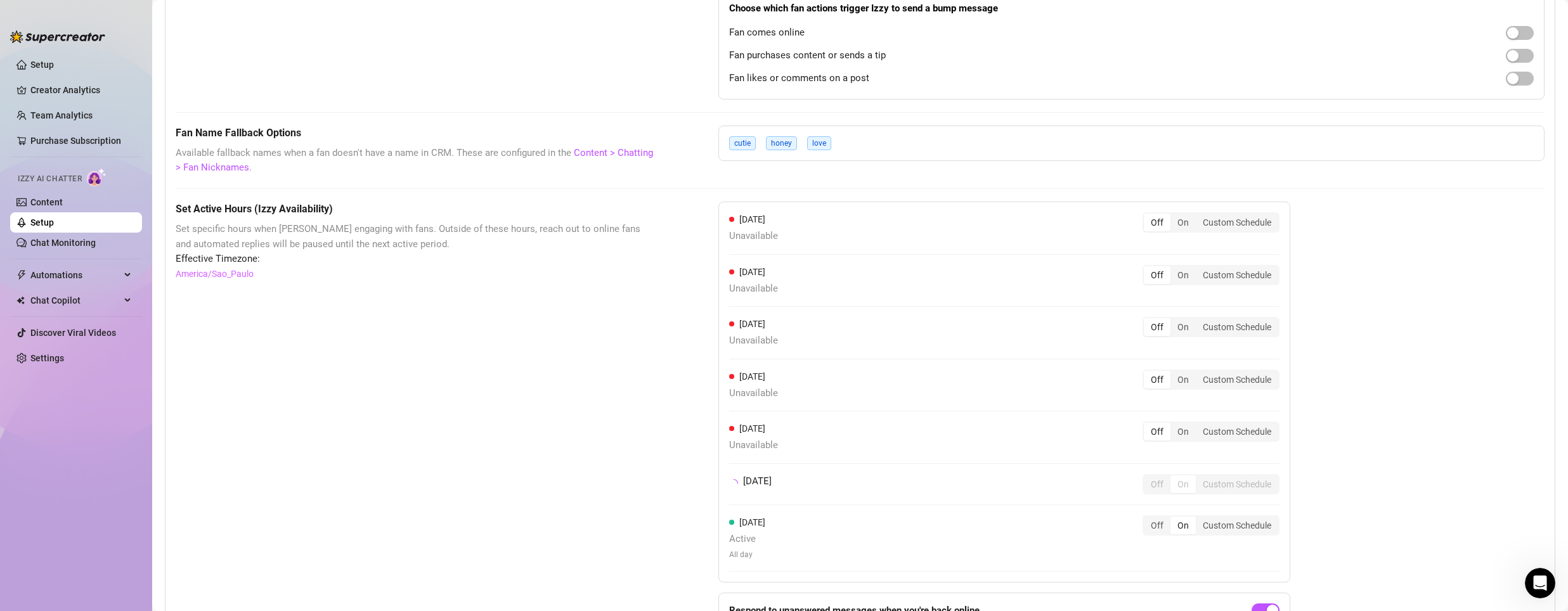
scroll to position [951, 0]
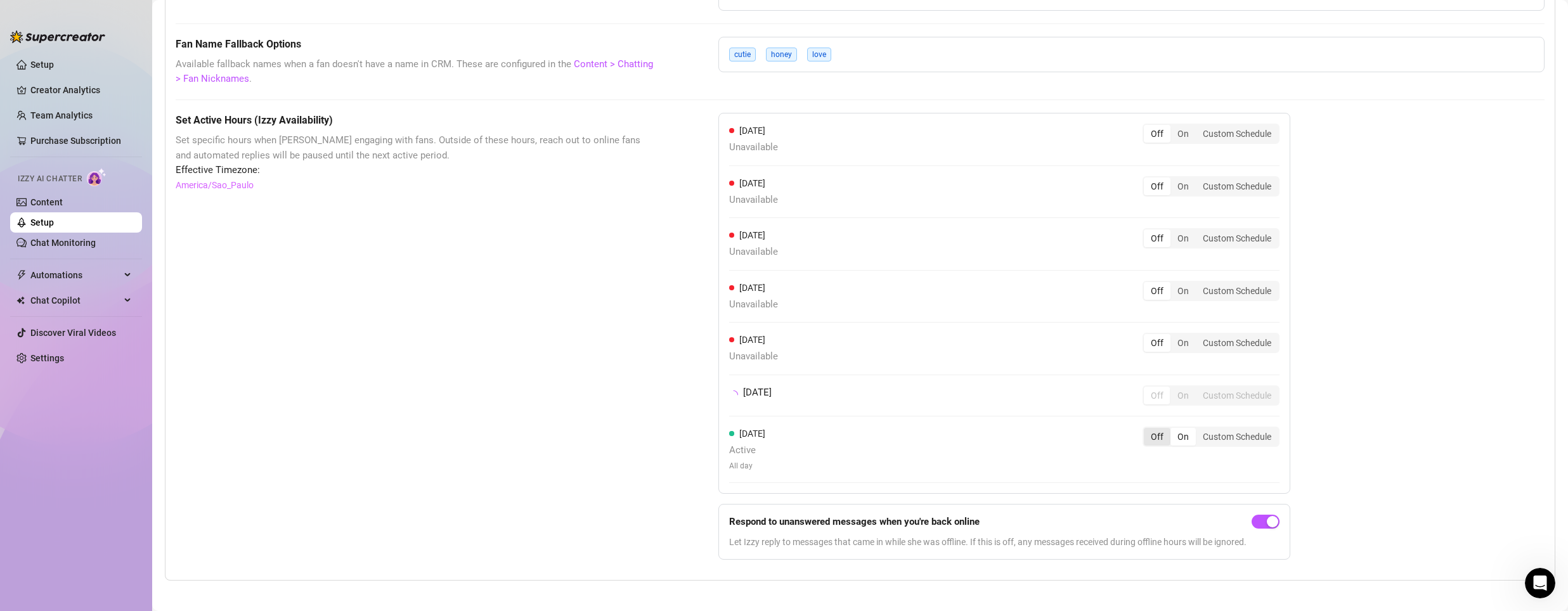
click at [1149, 437] on div "[DATE] Unavailable Off On Custom Schedule [DATE] Unavailable Off On Custom Sche…" at bounding box center [1004, 303] width 572 height 381
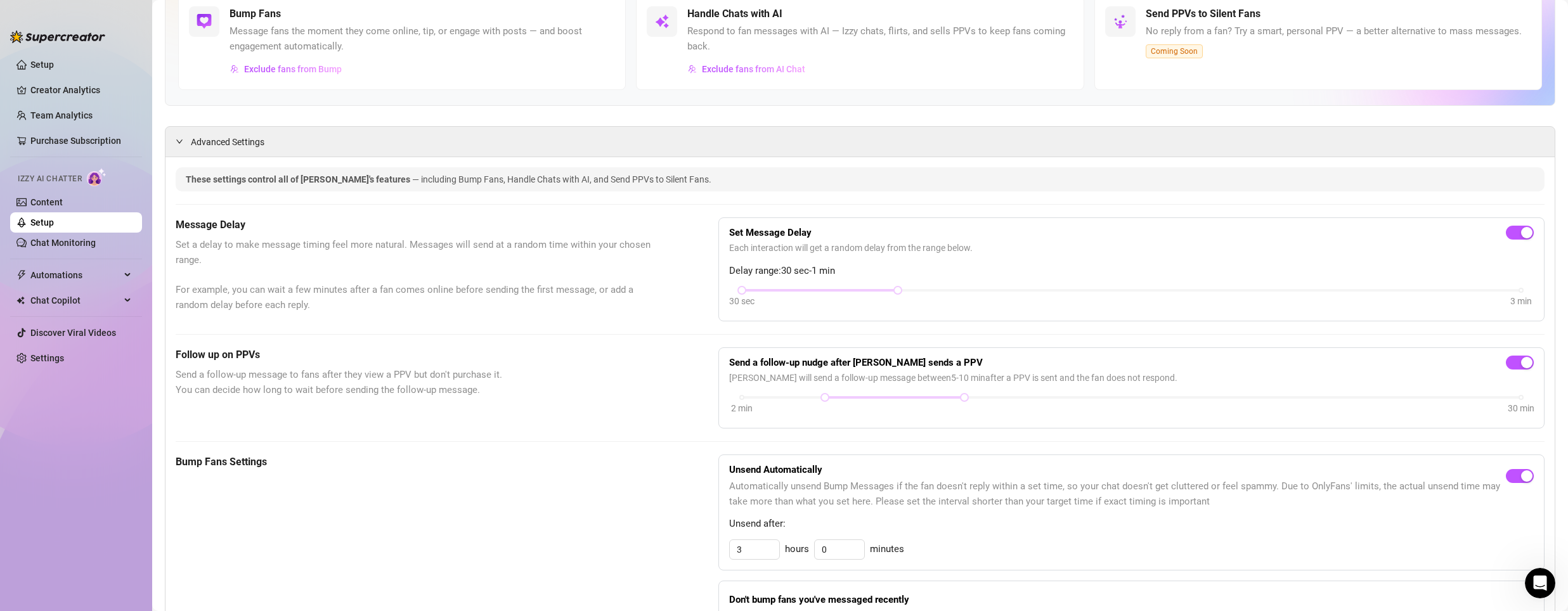
scroll to position [0, 0]
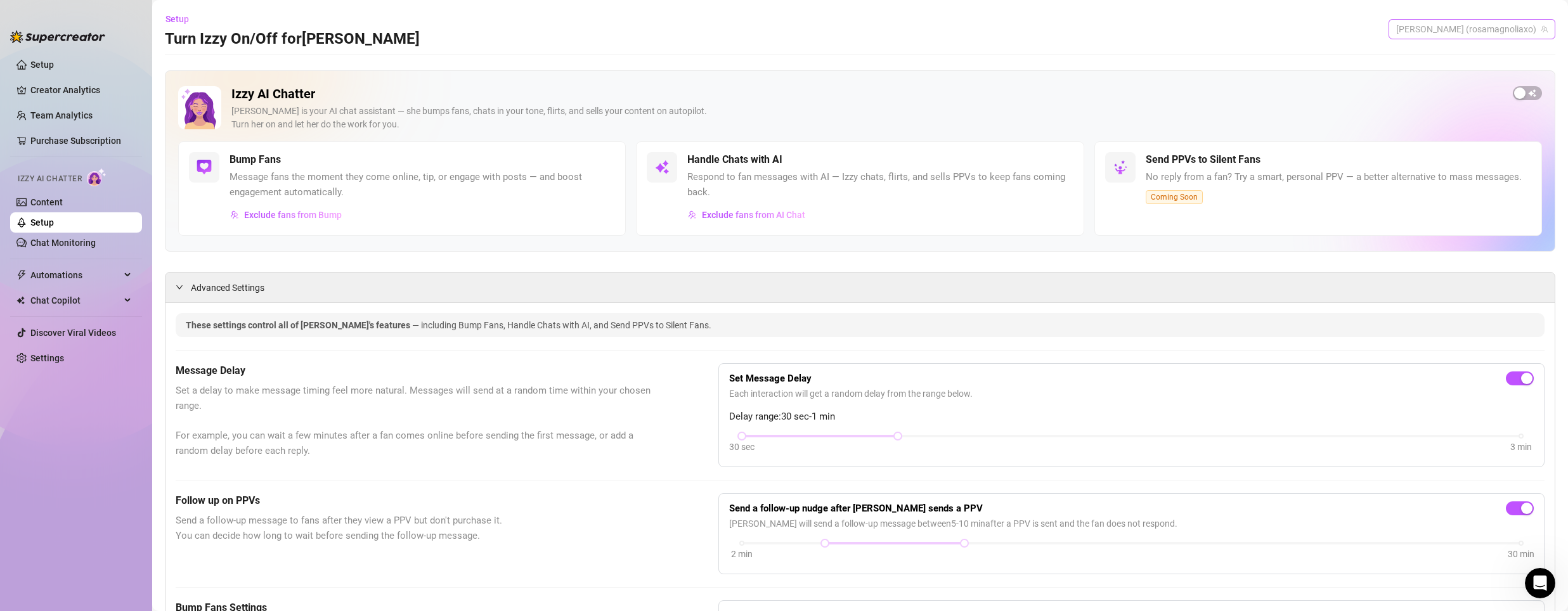
click at [1502, 32] on span "[PERSON_NAME] (rosamagnoliaxo)" at bounding box center [1471, 29] width 152 height 19
